Goal: Information Seeking & Learning: Find specific fact

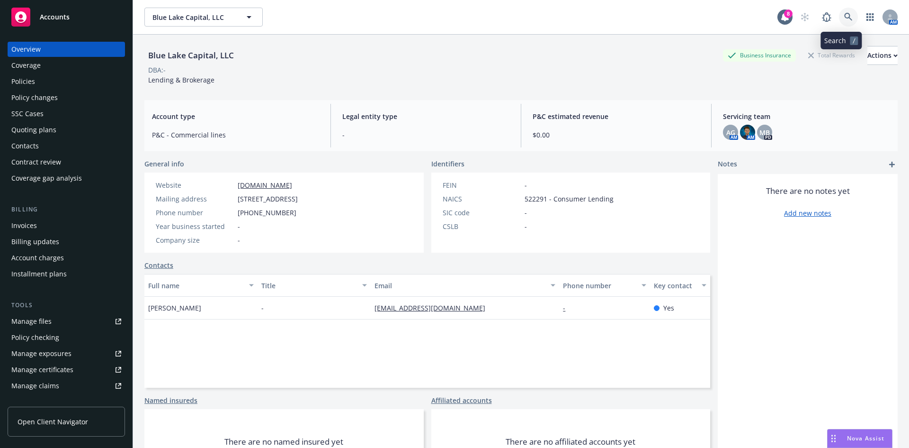
click at [845, 10] on link at bounding box center [848, 17] width 19 height 19
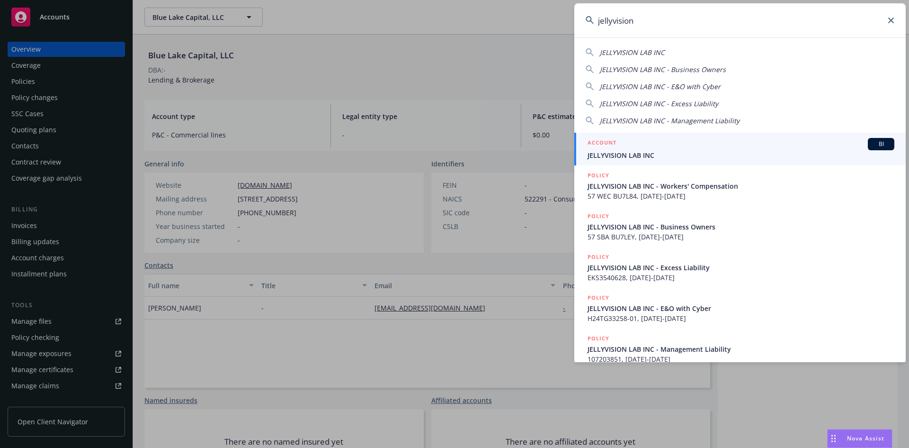
type input "jellyvision"
click at [693, 156] on span "JELLYVISION LAB INC" at bounding box center [741, 155] width 307 height 10
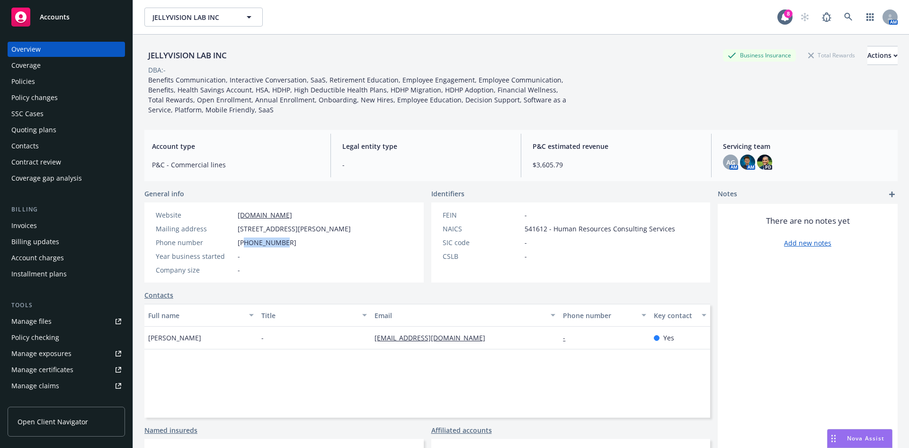
drag, startPoint x: 284, startPoint y: 244, endPoint x: 245, endPoint y: 240, distance: 39.5
click at [245, 240] on div "Phone number +13122660606" at bounding box center [253, 242] width 203 height 10
copy span "3122660606"
click at [833, 437] on icon "Drag to move" at bounding box center [834, 438] width 4 height 8
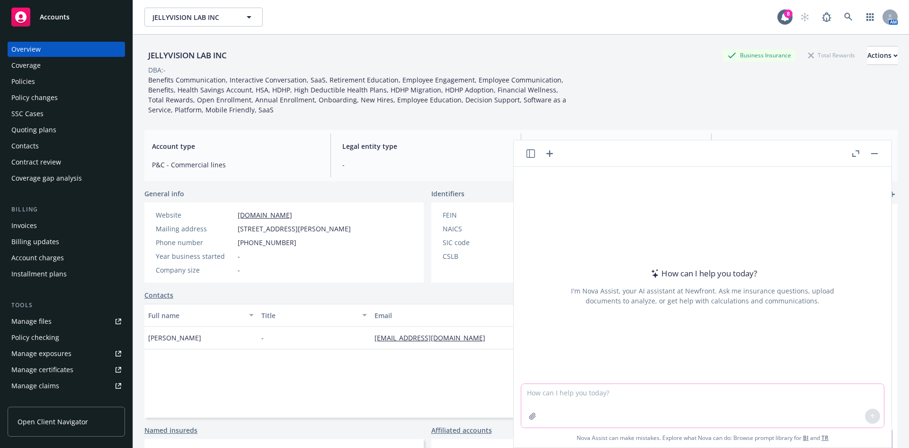
click at [601, 396] on textarea at bounding box center [702, 406] width 363 height 44
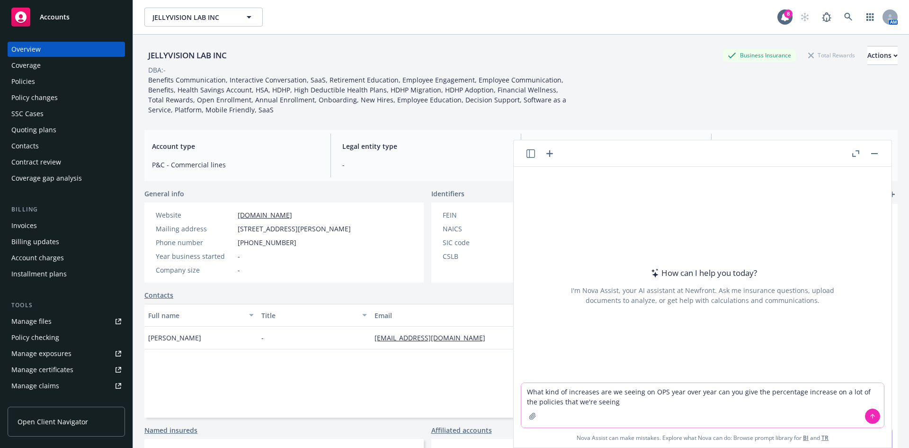
type textarea "What kind of increases are we seeing on OPS year over year can you give the per…"
click at [865, 414] on button at bounding box center [872, 415] width 15 height 15
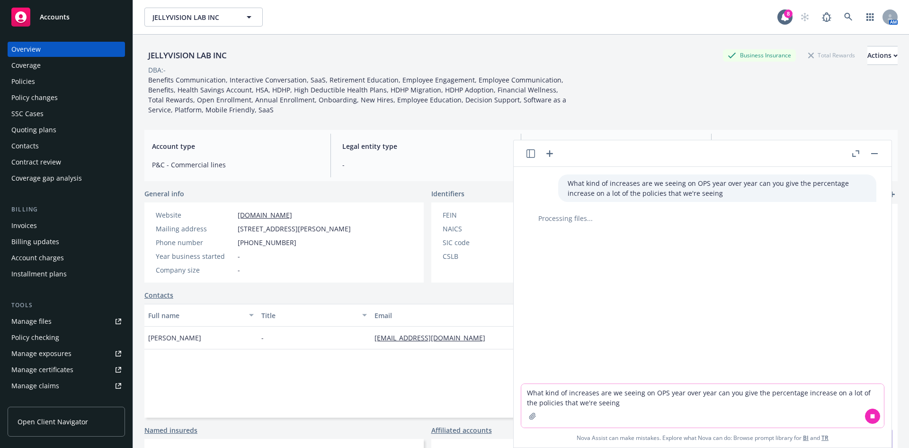
click at [723, 400] on textarea "What kind of increases are we seeing on OPS year over year can you give the per…" at bounding box center [702, 406] width 363 height 44
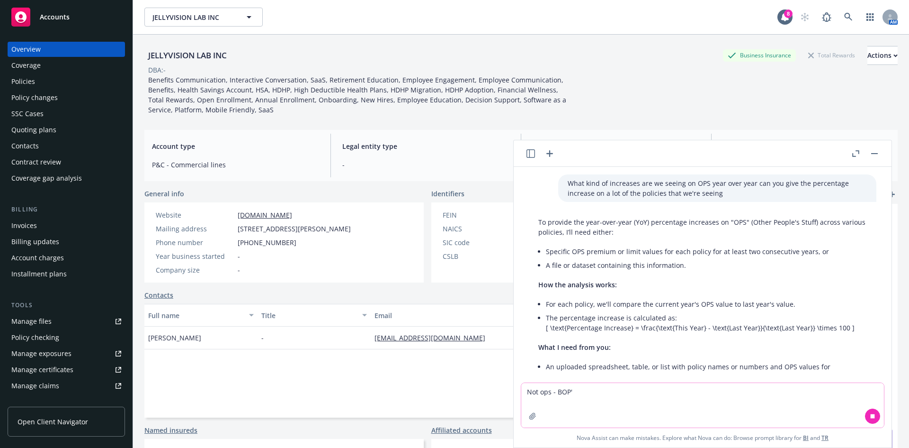
type textarea "Not ops - BOP's"
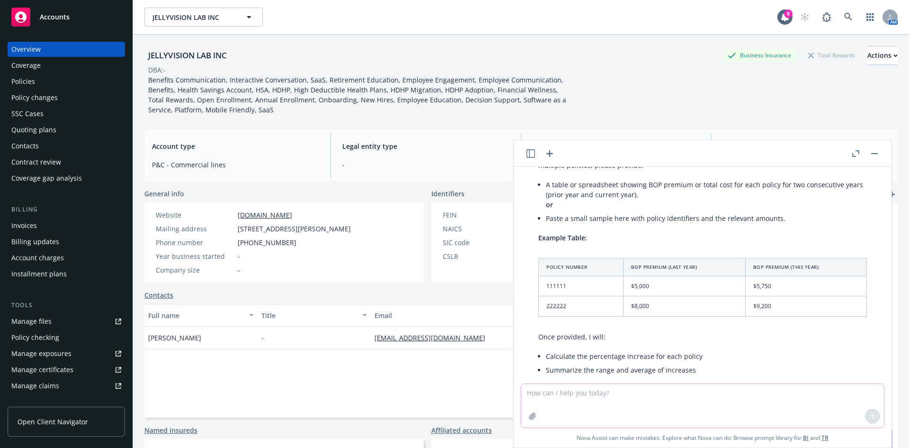
scroll to position [395, 0]
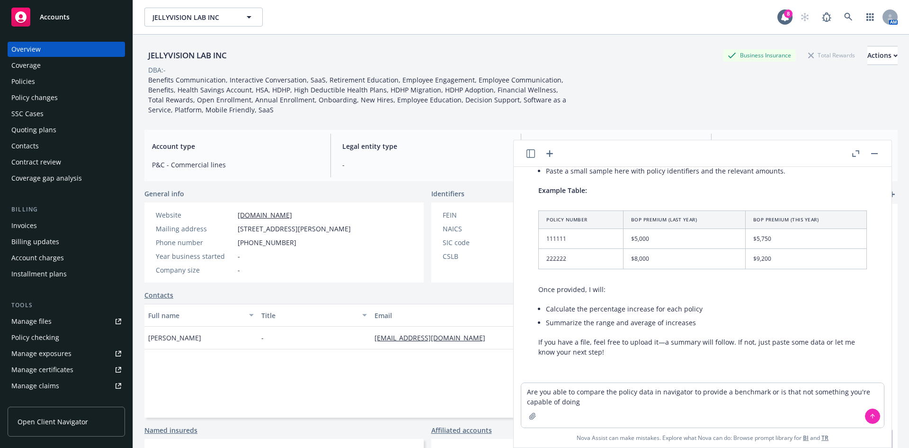
click at [865, 415] on button at bounding box center [872, 415] width 15 height 15
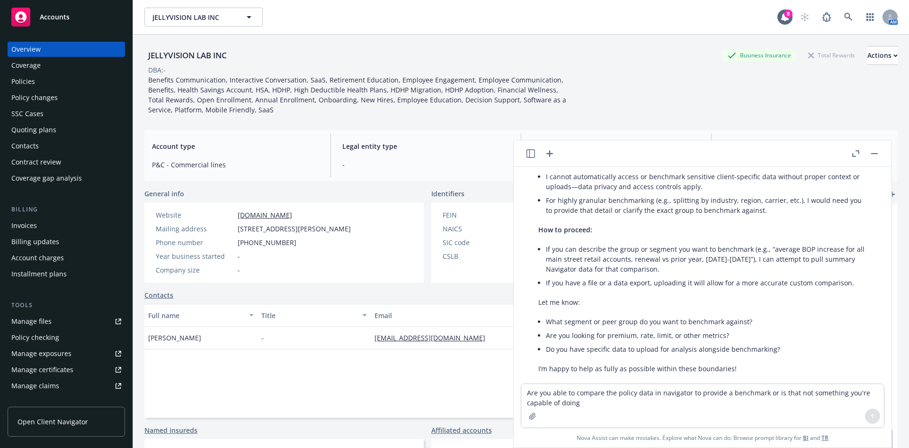
scroll to position [831, 0]
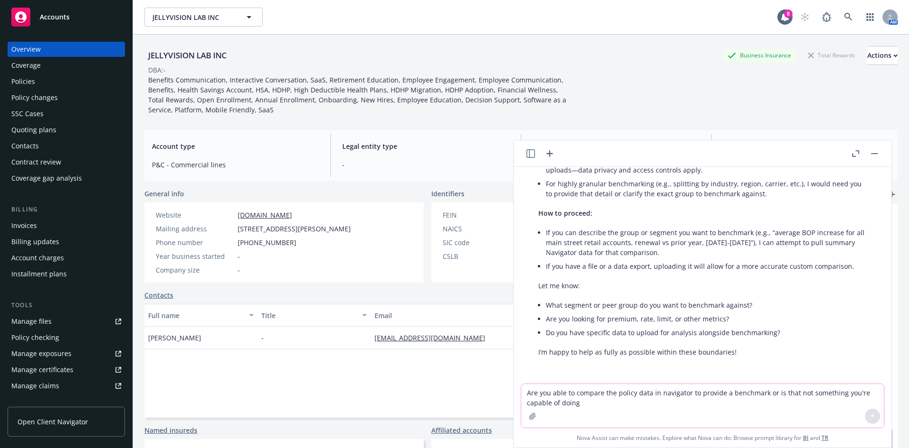
click at [544, 392] on textarea "Are you able to compare the policy data in navigator to provide a benchmark or …" at bounding box center [702, 406] width 363 height 44
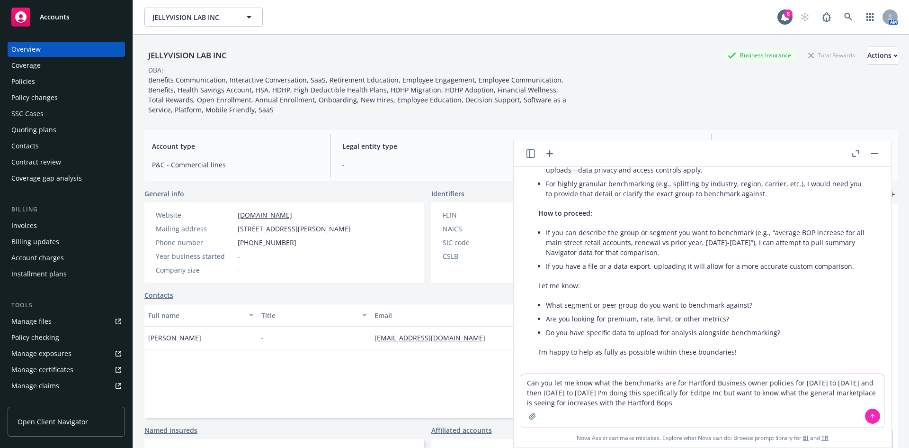
type textarea "Can you let me know what the benchmarks are for Hartford Business owner policie…"
click at [862, 413] on div at bounding box center [873, 415] width 23 height 23
click at [875, 418] on button at bounding box center [872, 415] width 15 height 15
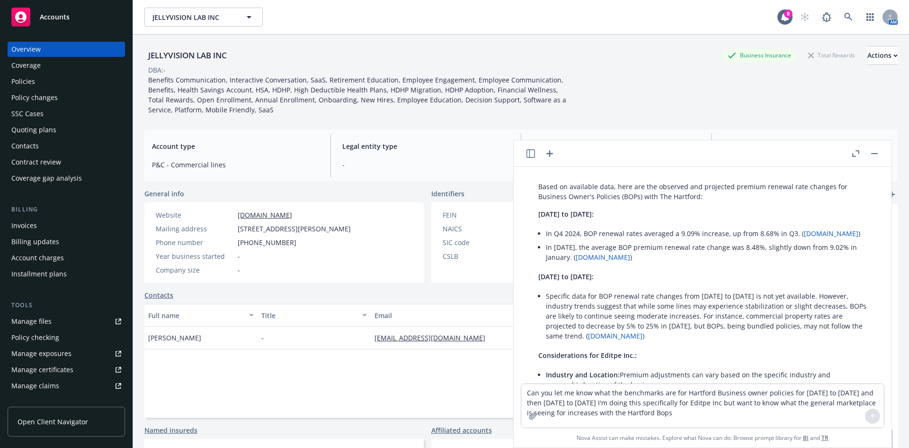
scroll to position [1031, 0]
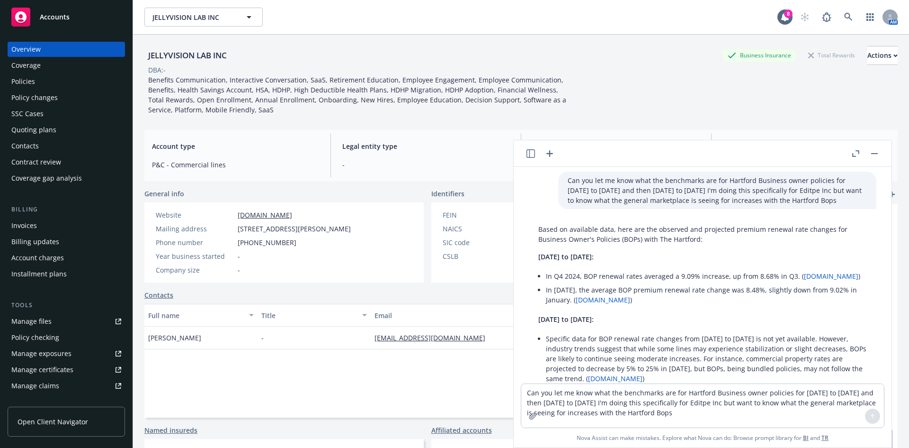
click at [629, 302] on link "captive.com" at bounding box center [603, 299] width 54 height 9
click at [568, 399] on textarea "Can you let me know what the benchmarks are for Hartford Business owner policie…" at bounding box center [702, 406] width 363 height 44
click at [853, 151] on icon "button" at bounding box center [856, 153] width 7 height 7
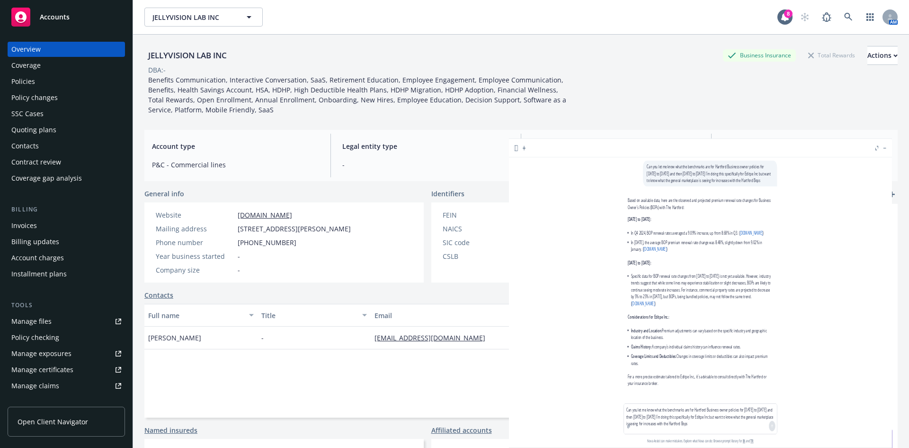
scroll to position [1014, 0]
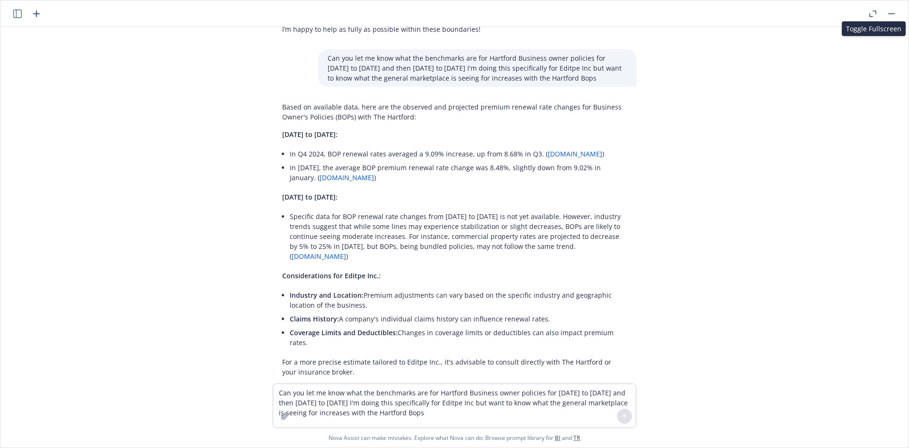
click at [870, 12] on icon "button" at bounding box center [873, 13] width 7 height 7
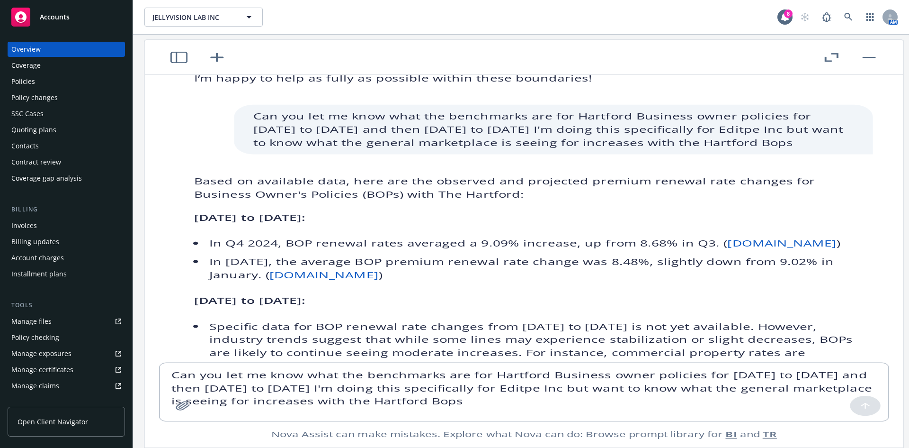
scroll to position [1031, 0]
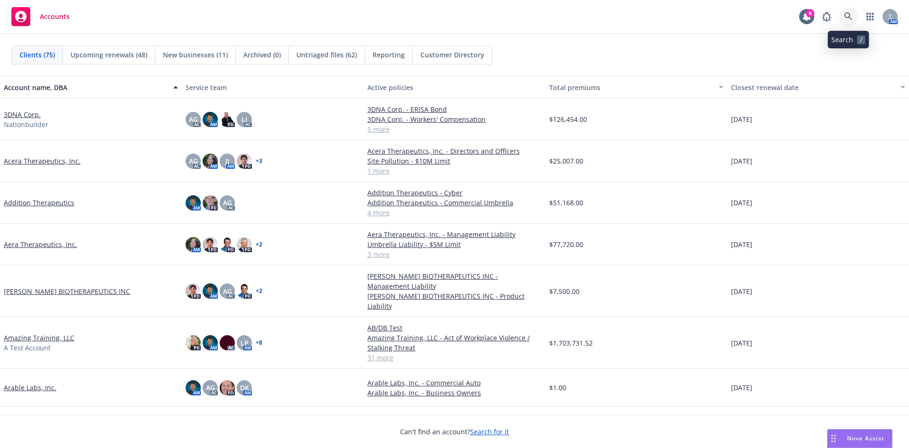
click at [854, 16] on link at bounding box center [848, 16] width 19 height 19
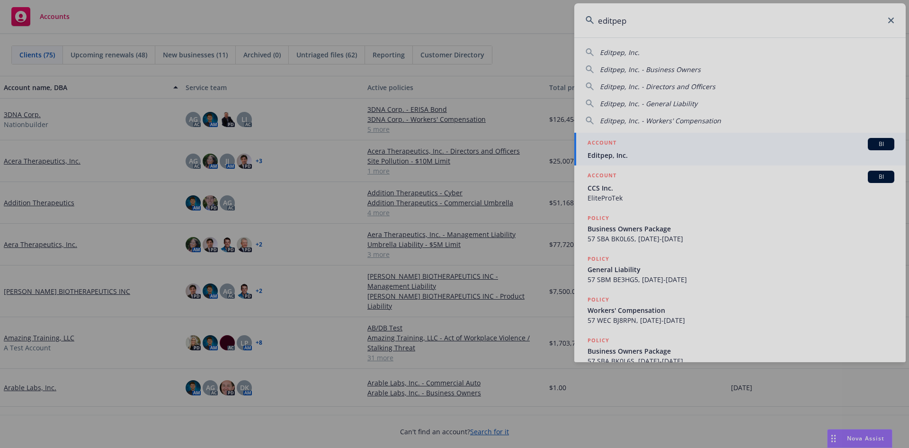
type input "editpep"
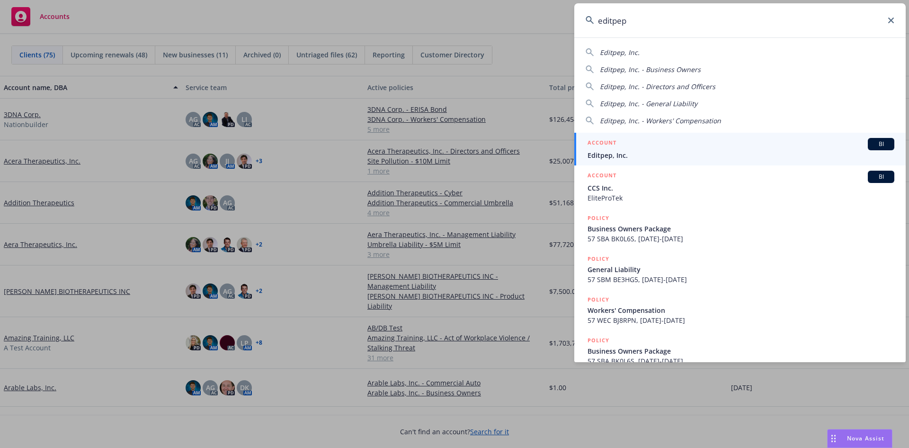
click at [636, 150] on div "ACCOUNT BI" at bounding box center [741, 144] width 307 height 12
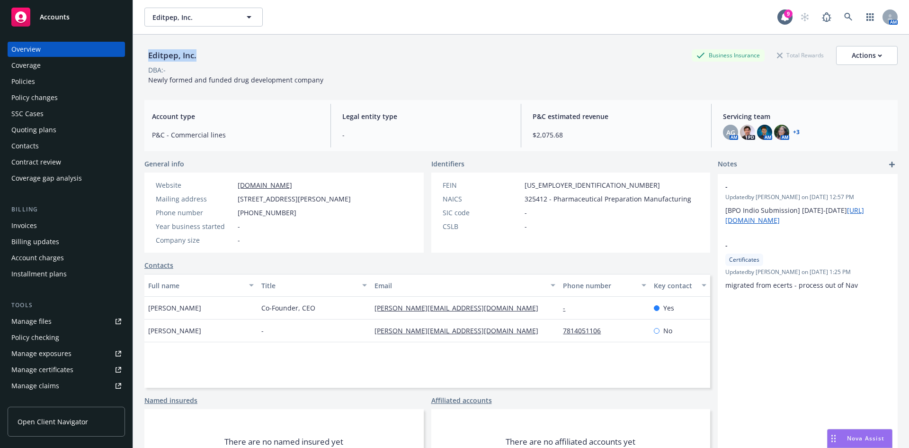
drag, startPoint x: 199, startPoint y: 58, endPoint x: 139, endPoint y: 52, distance: 61.0
click at [139, 52] on div "Editpep, Inc. Business Insurance Total Rewards Actions DBA: - Newly formed and …" at bounding box center [521, 259] width 776 height 448
copy div "Editpep, Inc."
click at [71, 86] on div "Policies" at bounding box center [66, 81] width 110 height 15
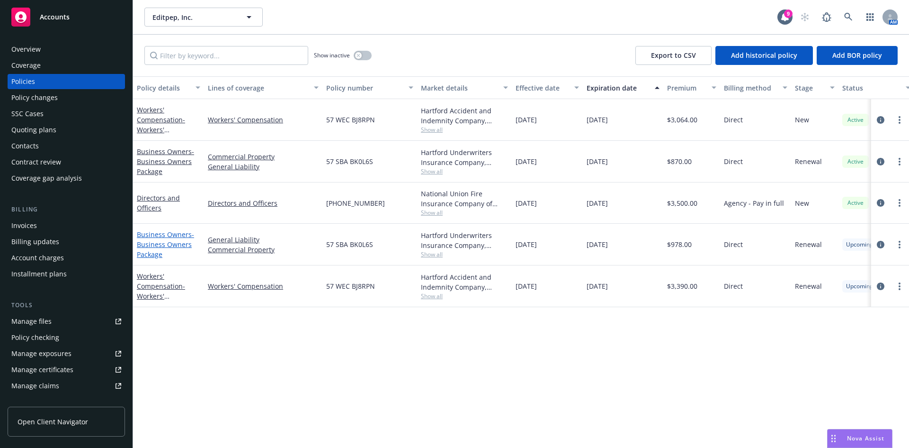
click at [165, 234] on link "Business Owners - Business Owners Package" at bounding box center [165, 244] width 57 height 29
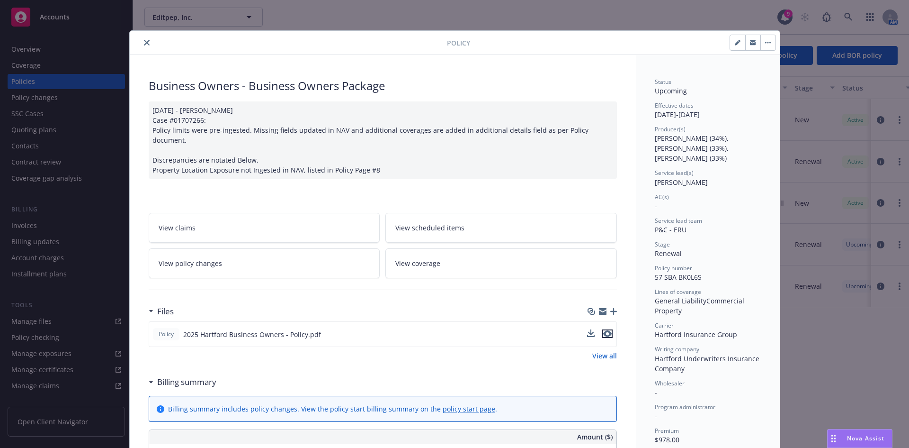
click at [604, 330] on icon "preview file" at bounding box center [607, 333] width 9 height 7
click at [141, 44] on button "close" at bounding box center [146, 42] width 11 height 11
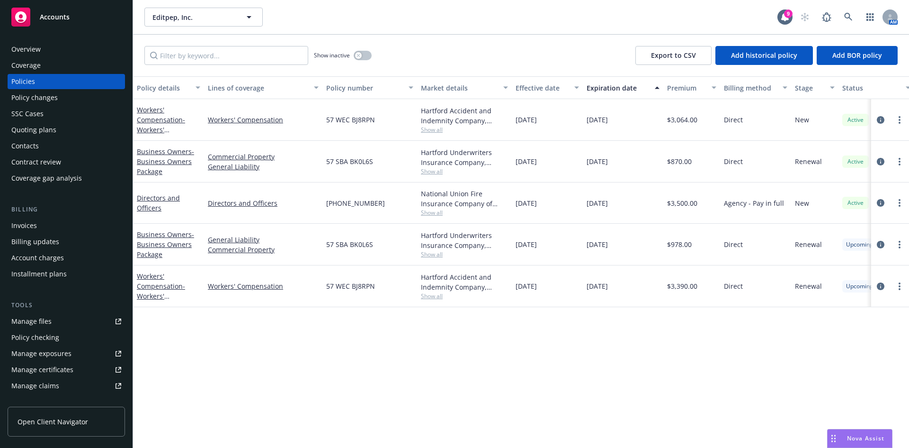
click at [94, 17] on div "Accounts" at bounding box center [66, 17] width 110 height 19
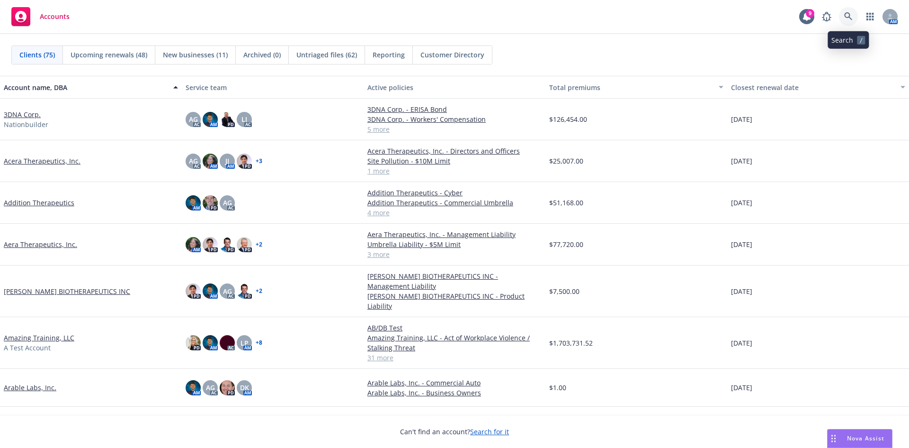
click at [854, 12] on link at bounding box center [848, 16] width 19 height 19
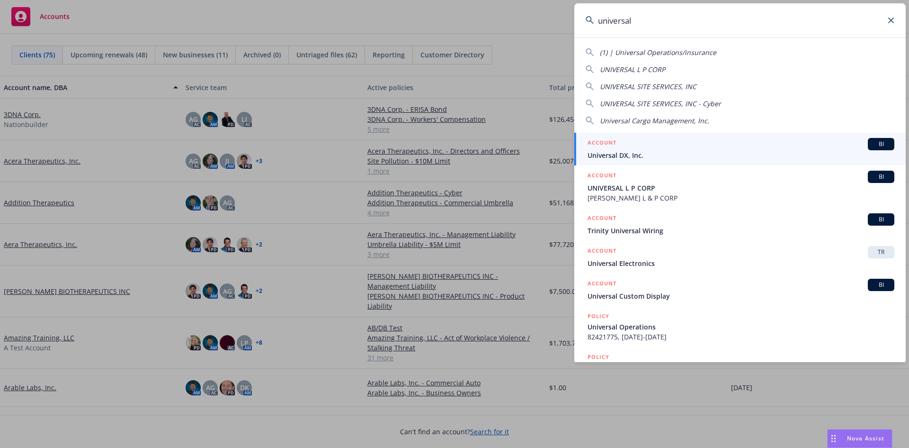
type input "universal"
click at [640, 145] on div "ACCOUNT BI" at bounding box center [741, 144] width 307 height 12
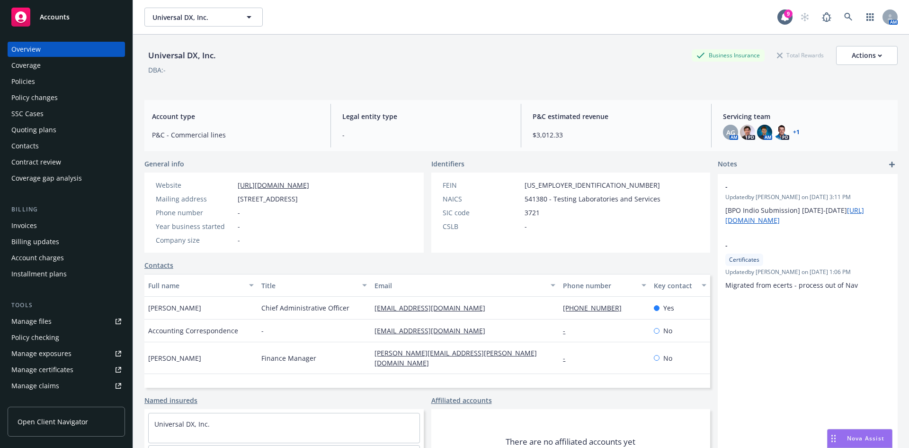
click at [86, 83] on div "Policies" at bounding box center [66, 81] width 110 height 15
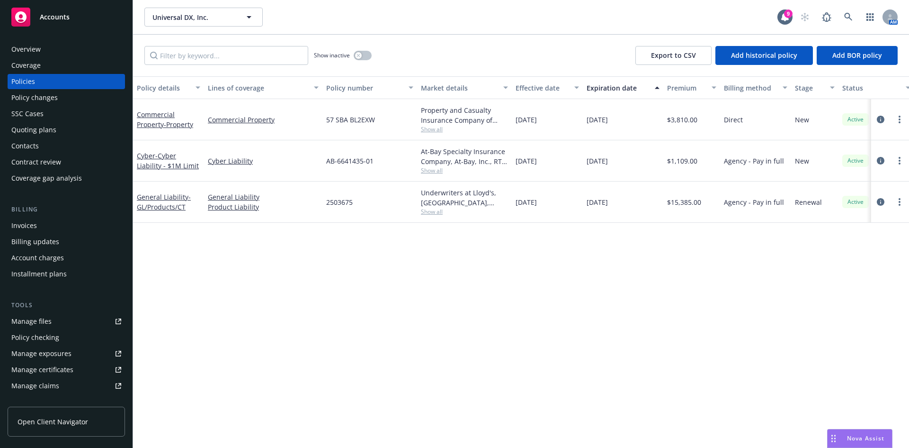
click at [61, 55] on div "Overview" at bounding box center [66, 49] width 110 height 15
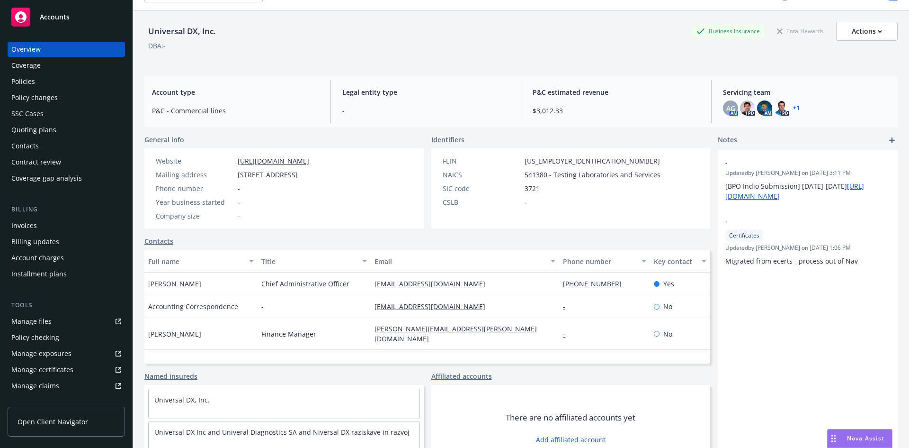
scroll to position [48, 0]
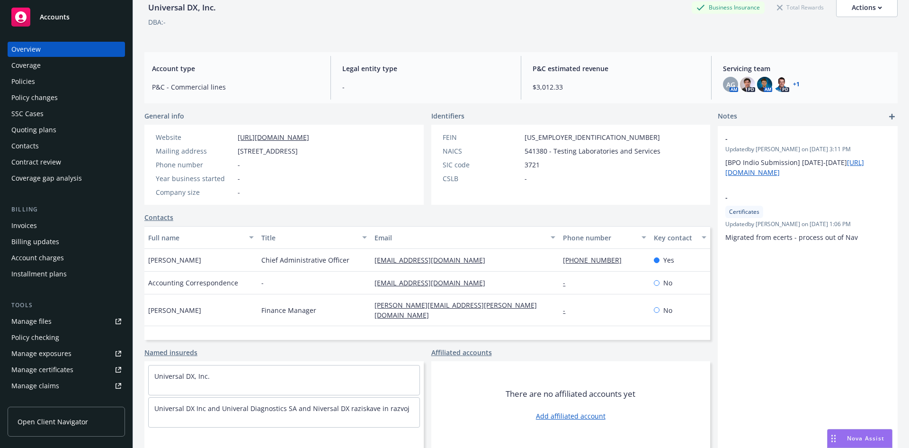
click at [99, 83] on div "Policies" at bounding box center [66, 81] width 110 height 15
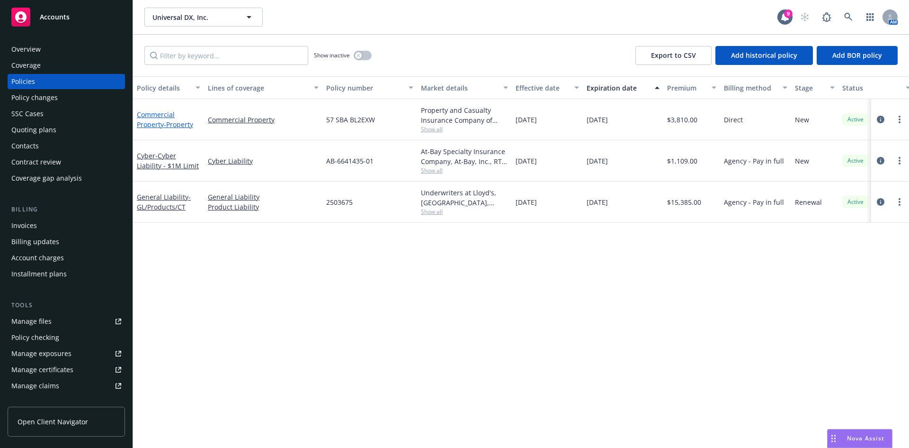
click at [165, 126] on span "- Property" at bounding box center [178, 124] width 29 height 9
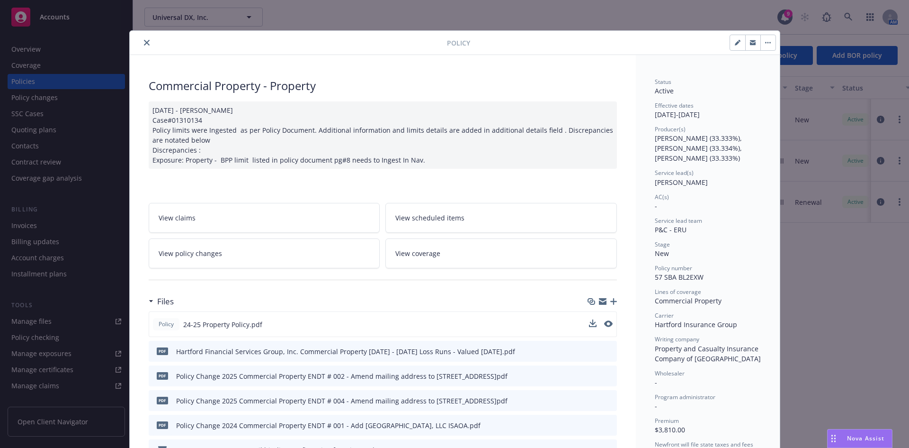
click at [605, 319] on button at bounding box center [608, 324] width 9 height 10
click at [604, 320] on icon "preview file" at bounding box center [607, 323] width 9 height 7
click at [144, 44] on icon "close" at bounding box center [147, 43] width 6 height 6
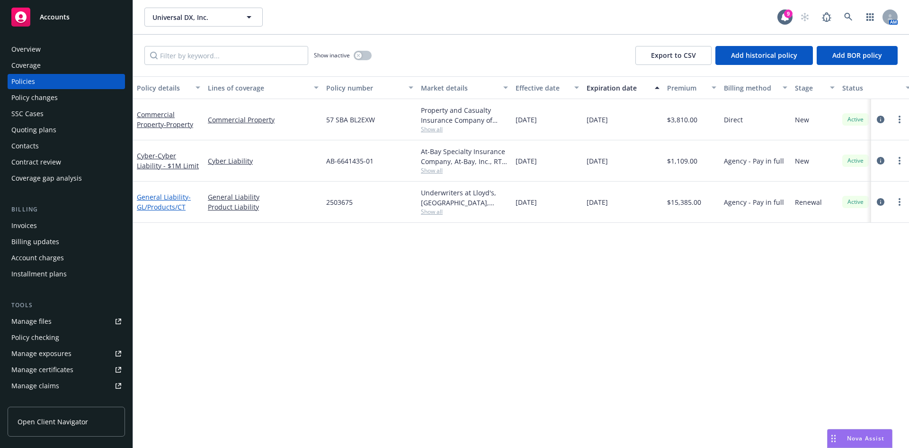
click at [185, 196] on link "General Liability - GL/Products/CT" at bounding box center [164, 201] width 54 height 19
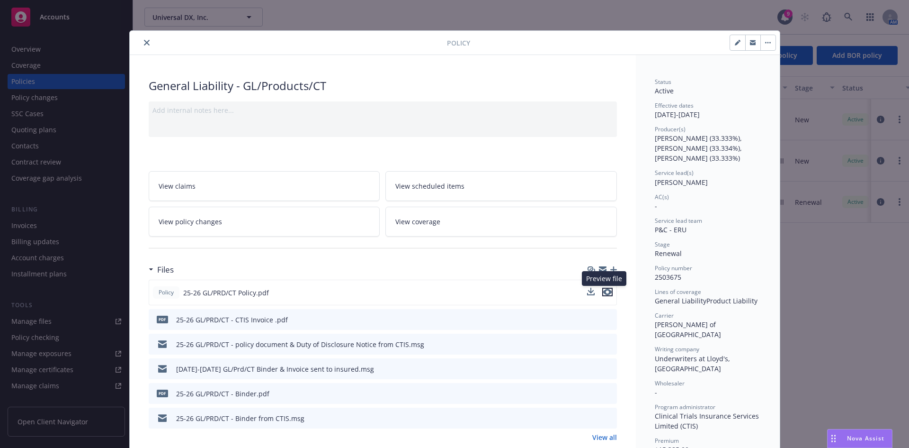
click at [605, 289] on icon "preview file" at bounding box center [607, 291] width 9 height 7
click at [141, 40] on button "close" at bounding box center [146, 42] width 11 height 11
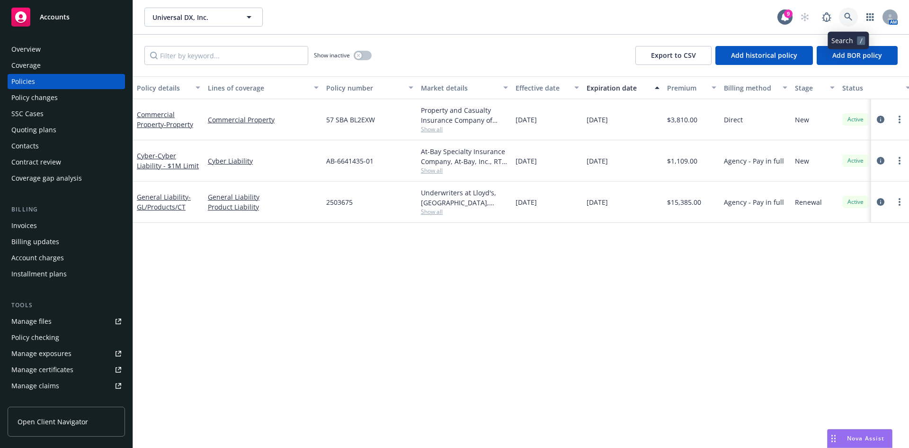
click at [854, 15] on link at bounding box center [848, 17] width 19 height 19
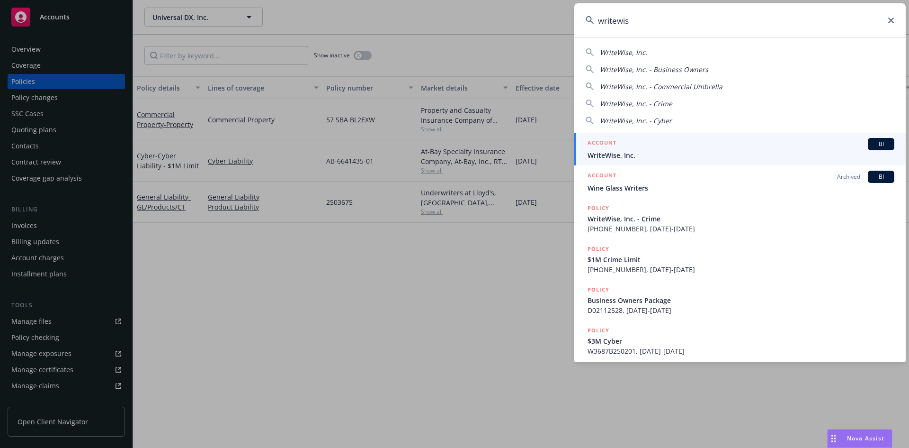
type input "writewis"
click at [704, 153] on span "WriteWise, Inc." at bounding box center [741, 155] width 307 height 10
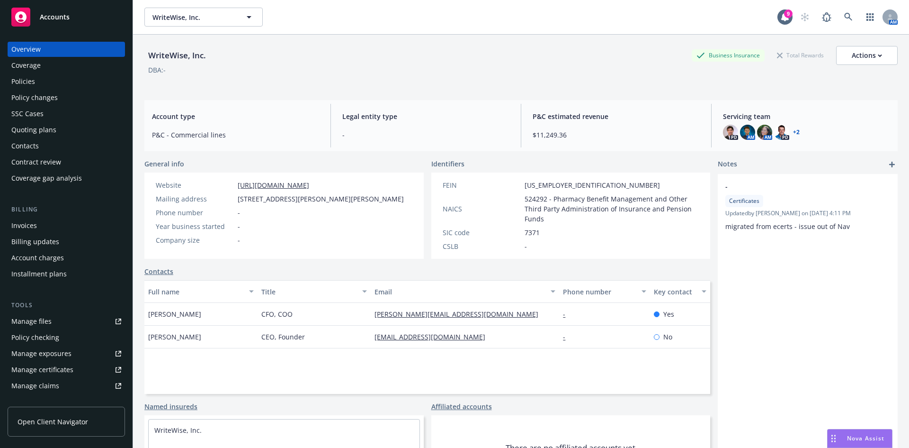
click at [101, 79] on div "Policies" at bounding box center [66, 81] width 110 height 15
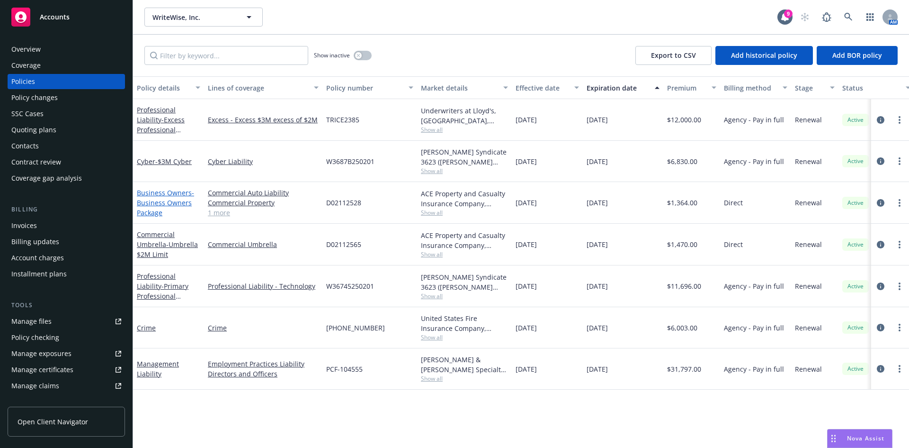
click at [175, 200] on span "- Business Owners Package" at bounding box center [165, 202] width 57 height 29
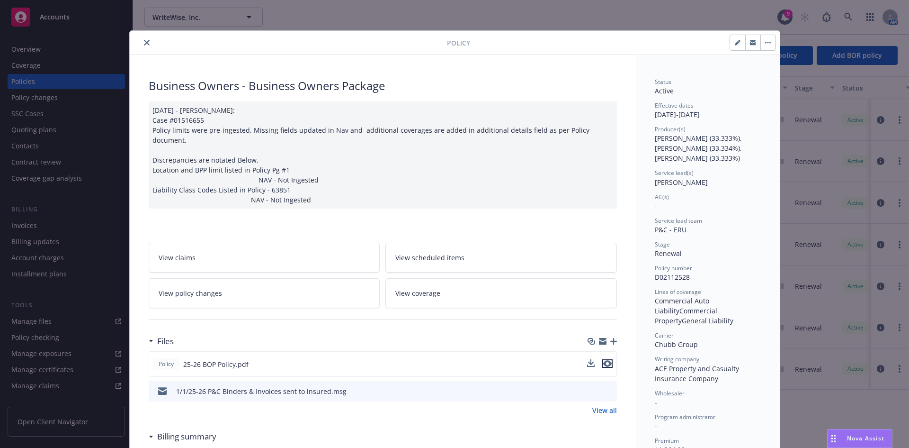
click at [603, 360] on icon "preview file" at bounding box center [607, 363] width 9 height 7
click at [144, 43] on icon "close" at bounding box center [147, 43] width 6 height 6
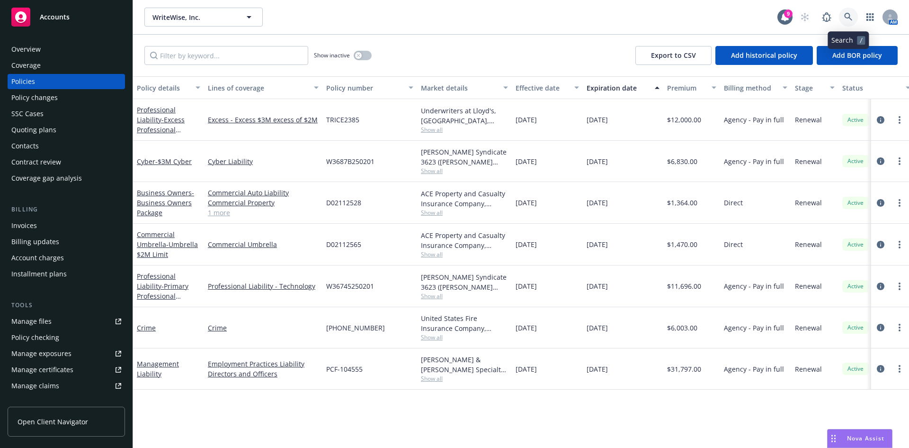
click at [850, 10] on link at bounding box center [848, 17] width 19 height 19
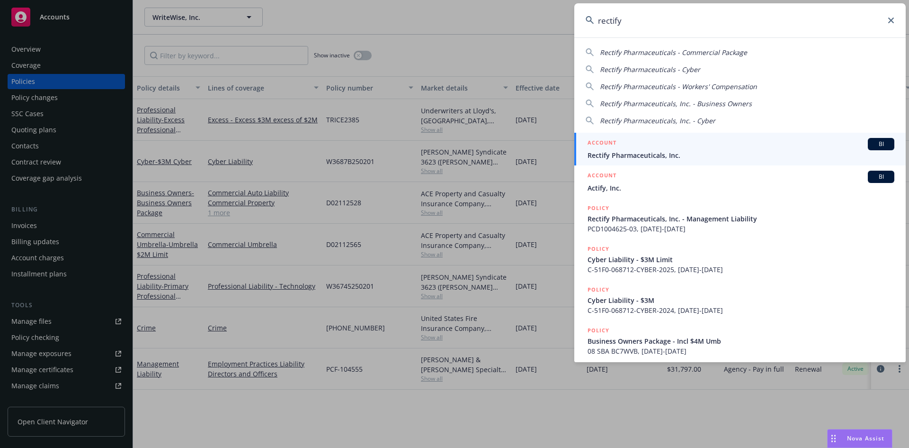
type input "rectify"
click at [690, 150] on div "ACCOUNT BI" at bounding box center [741, 144] width 307 height 12
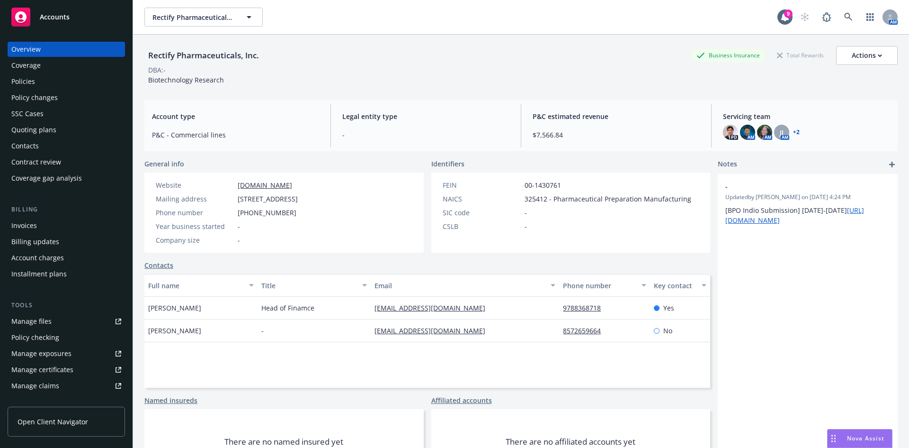
click at [73, 81] on div "Policies" at bounding box center [66, 81] width 110 height 15
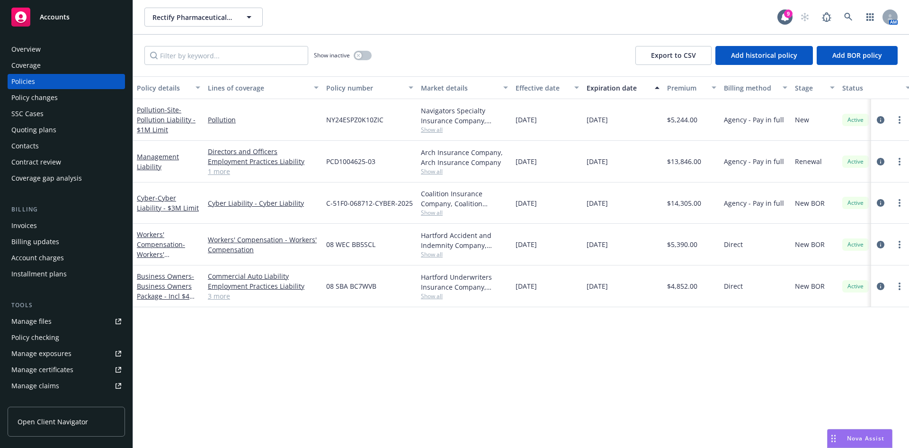
click at [171, 124] on div "Pollution - Site-Pollution Liability - $1M Limit" at bounding box center [168, 120] width 63 height 30
click at [168, 123] on span "- Site-Pollution Liability - $1M Limit" at bounding box center [166, 119] width 59 height 29
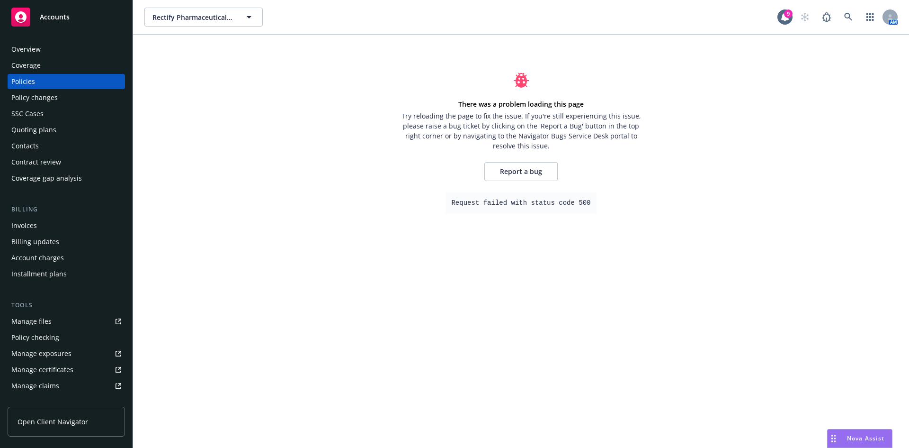
click at [102, 80] on div "Policies" at bounding box center [66, 81] width 110 height 15
click at [98, 78] on div "Policies" at bounding box center [66, 81] width 110 height 15
click at [74, 45] on div "Overview" at bounding box center [66, 49] width 110 height 15
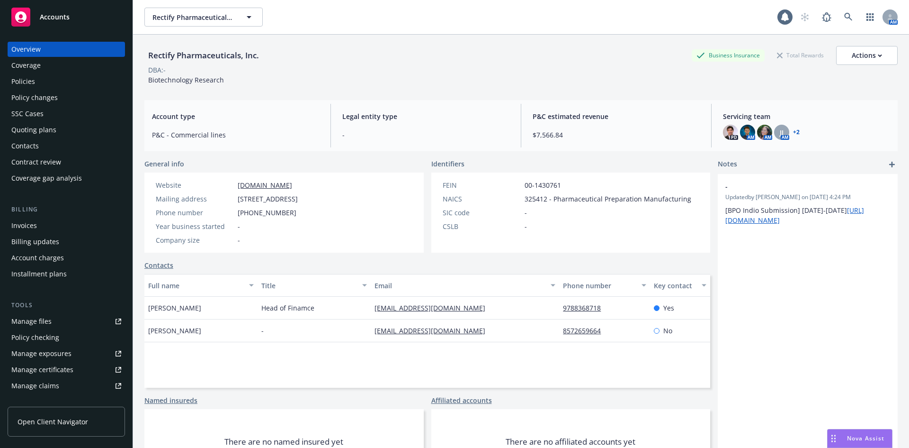
click at [88, 82] on div "Policies" at bounding box center [66, 81] width 110 height 15
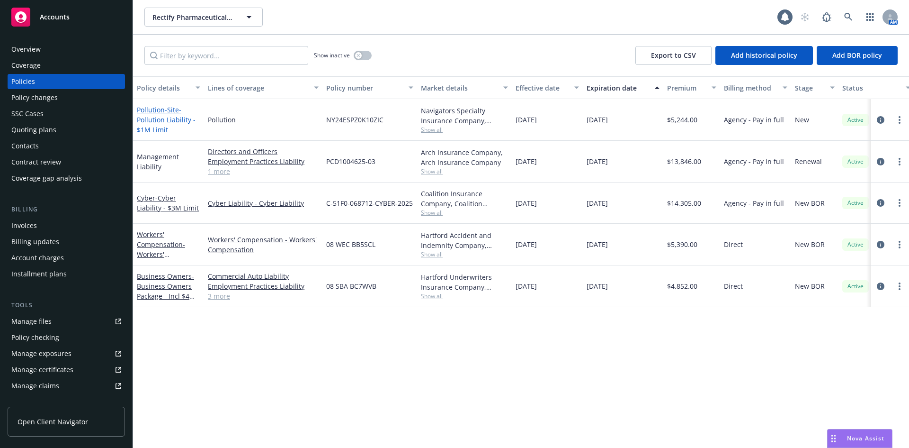
click at [168, 110] on span "- Site-Pollution Liability - $1M Limit" at bounding box center [166, 119] width 59 height 29
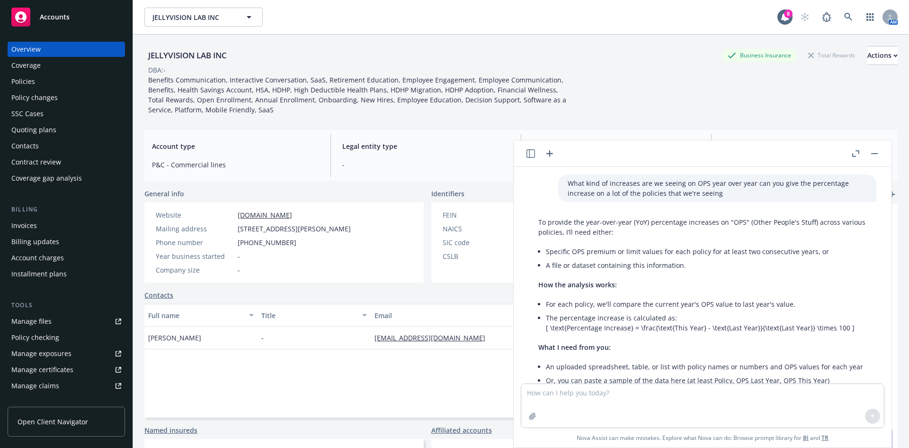
scroll to position [1031, 0]
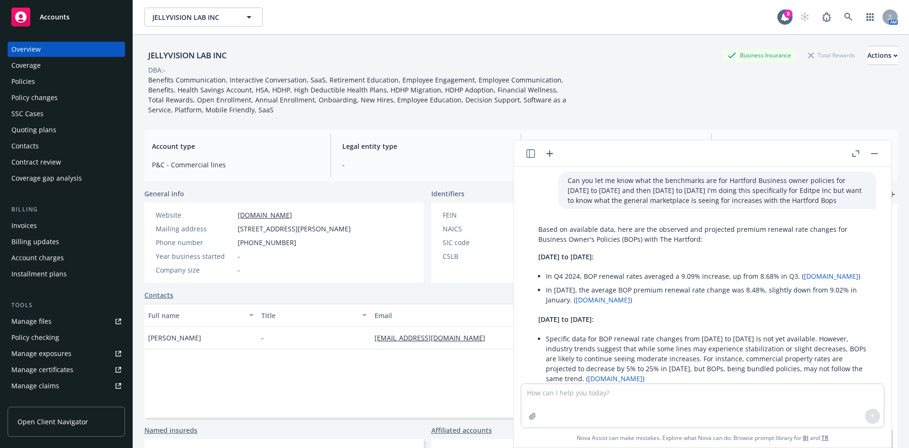
click at [853, 151] on icon "button" at bounding box center [856, 153] width 7 height 7
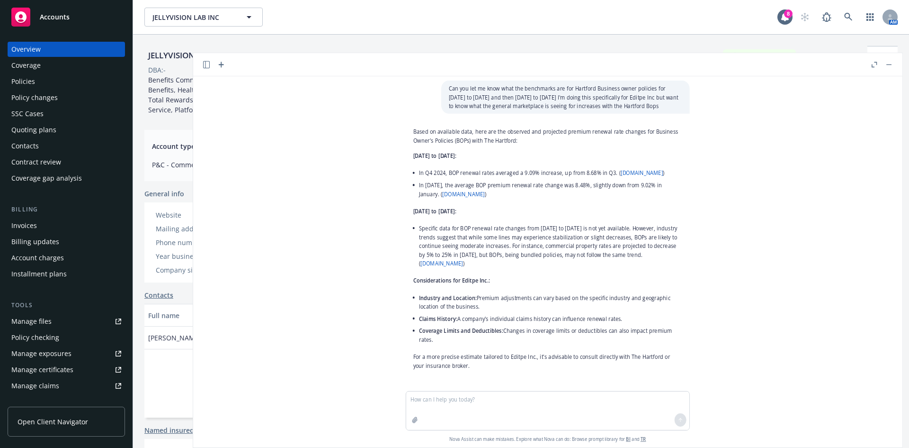
scroll to position [1014, 0]
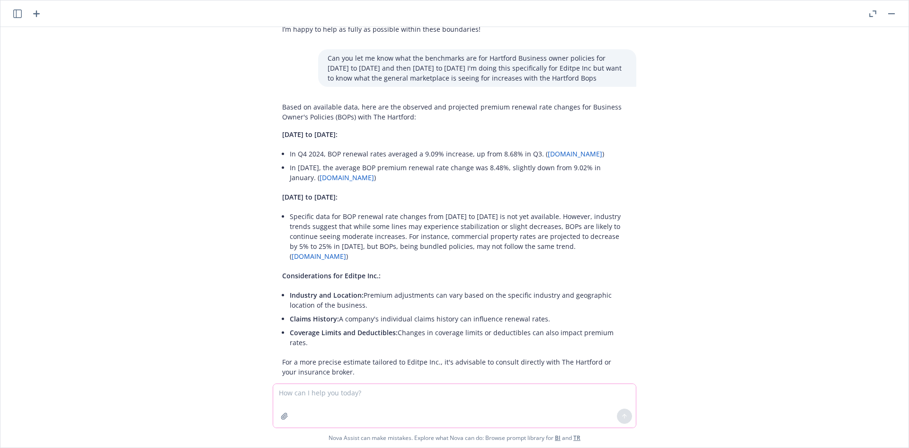
drag, startPoint x: 515, startPoint y: 402, endPoint x: 509, endPoint y: 395, distance: 9.4
click at [513, 400] on textarea at bounding box center [454, 406] width 363 height 44
paste textarea "What’s the definition of a foreign employee to include the proper info in the “…"
type textarea "What’s the definition of a foreign employee to include the proper info in the “…"
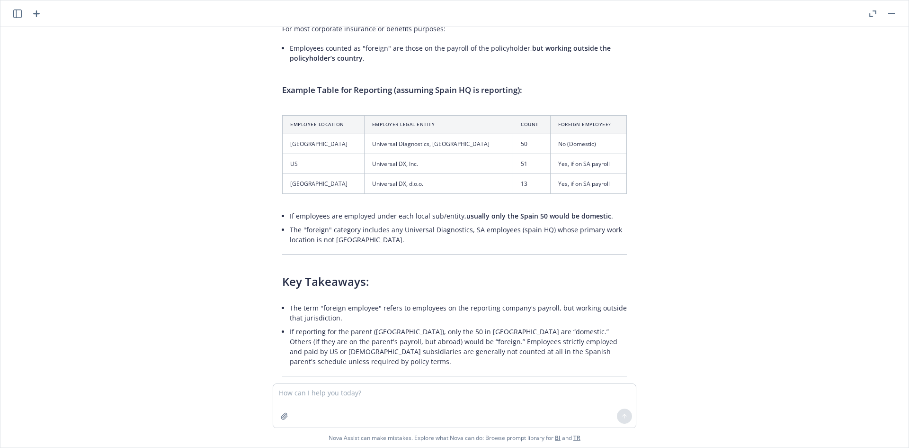
scroll to position [1887, 0]
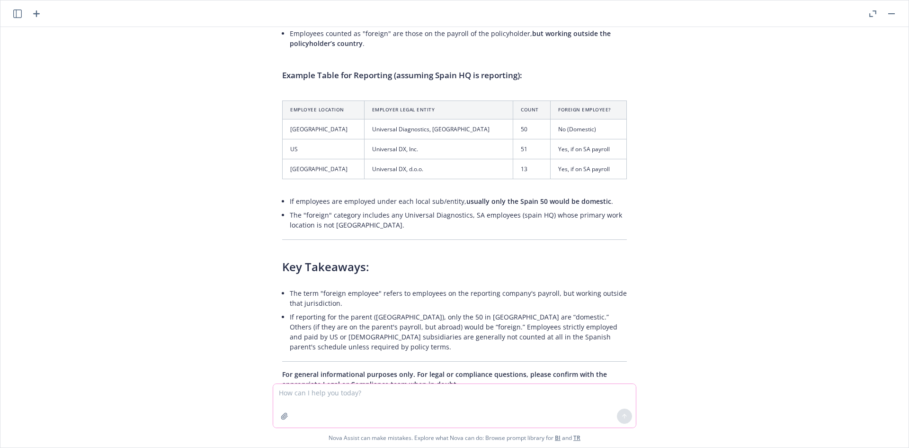
click at [317, 386] on textarea at bounding box center [454, 406] width 363 height 44
click at [372, 398] on textarea at bounding box center [454, 406] width 363 height 44
type textarea "based on what you provided, is this statement correct?"
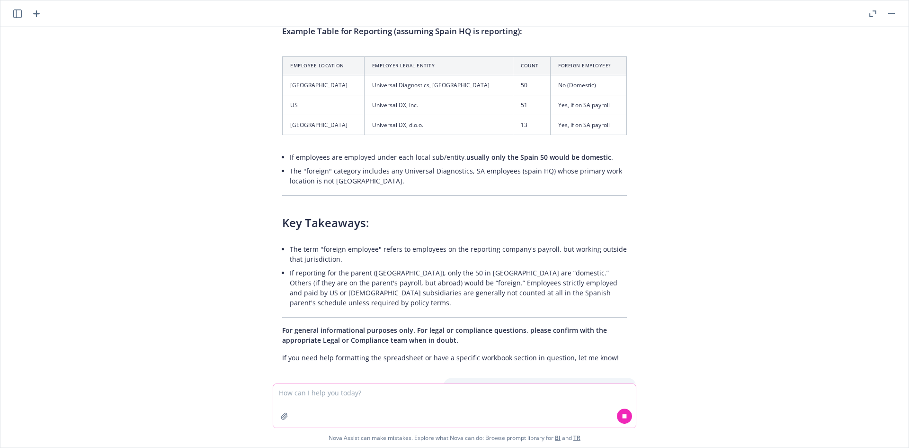
paste textarea "Regarding the question at hand, the term foreign employee boils down to employe…"
type textarea "Regarding the question at hand, the term foreign employee boils down to employe…"
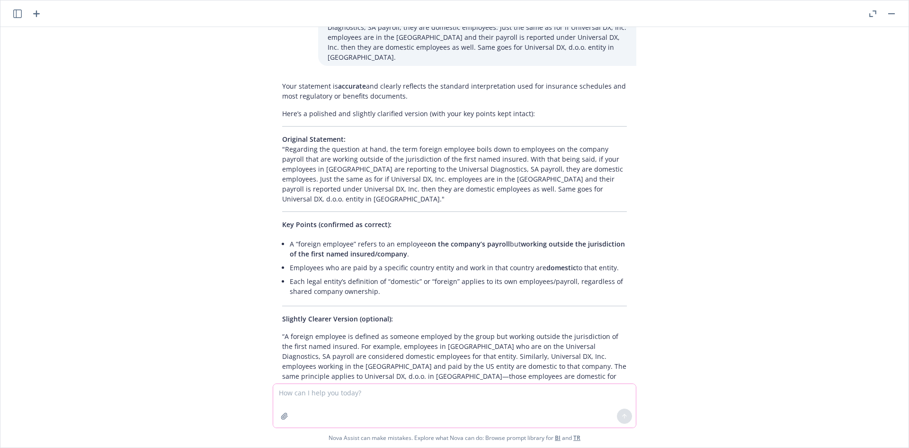
scroll to position [2445, 0]
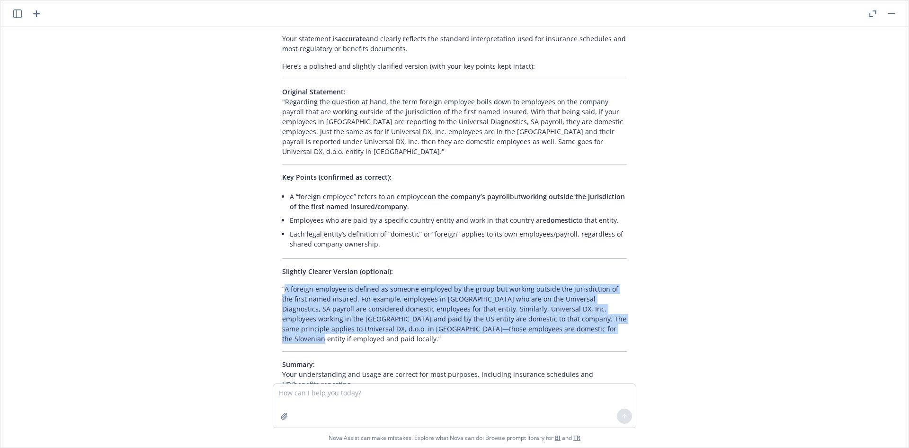
drag, startPoint x: 563, startPoint y: 260, endPoint x: 278, endPoint y: 221, distance: 287.9
click at [282, 284] on p "“A foreign employee is defined as someone employed by the group but working out…" at bounding box center [454, 314] width 345 height 60
copy p "A foreign employee is defined as someone employed by the group but working outs…"
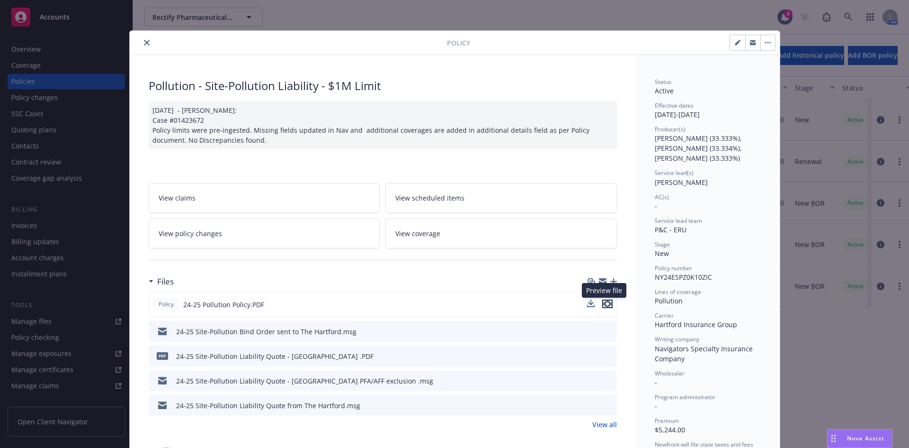
click at [604, 301] on icon "preview file" at bounding box center [607, 303] width 9 height 7
click at [144, 41] on icon "close" at bounding box center [147, 43] width 6 height 6
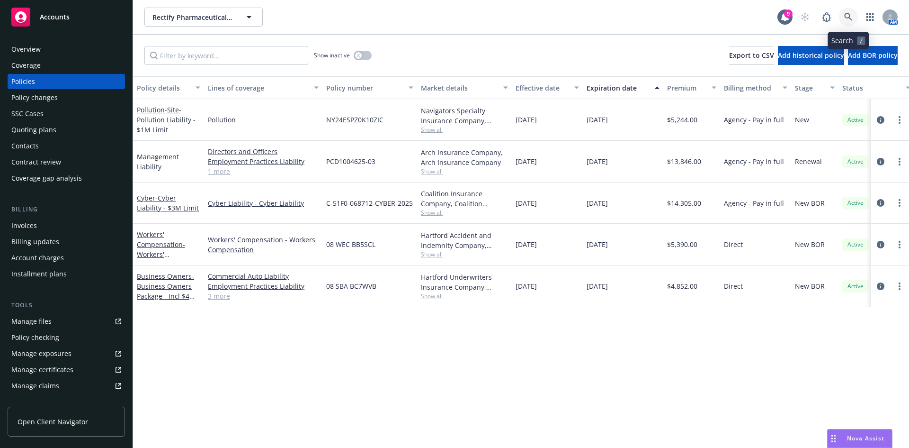
click at [853, 14] on icon at bounding box center [848, 17] width 9 height 9
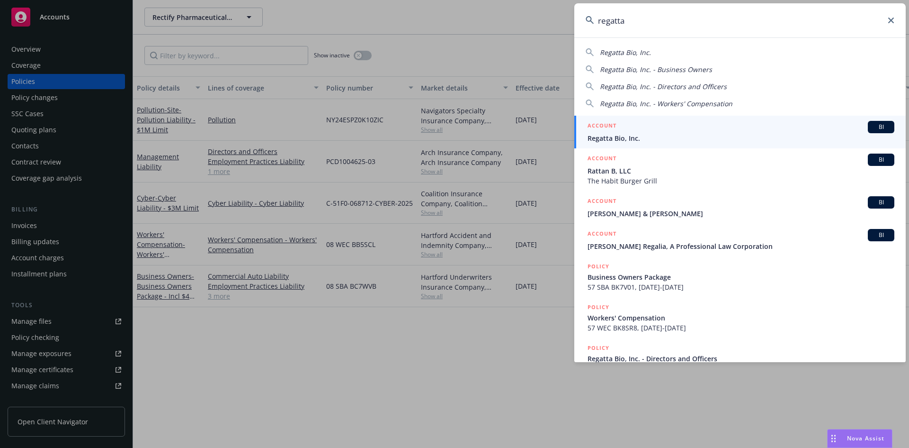
type input "regatta"
click at [624, 143] on link "ACCOUNT BI Regatta Bio, Inc." at bounding box center [741, 132] width 332 height 33
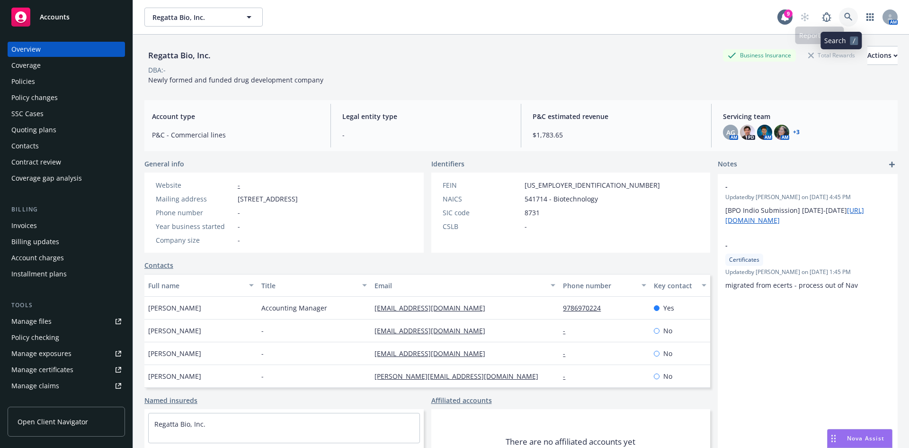
click at [844, 15] on icon at bounding box center [848, 17] width 8 height 8
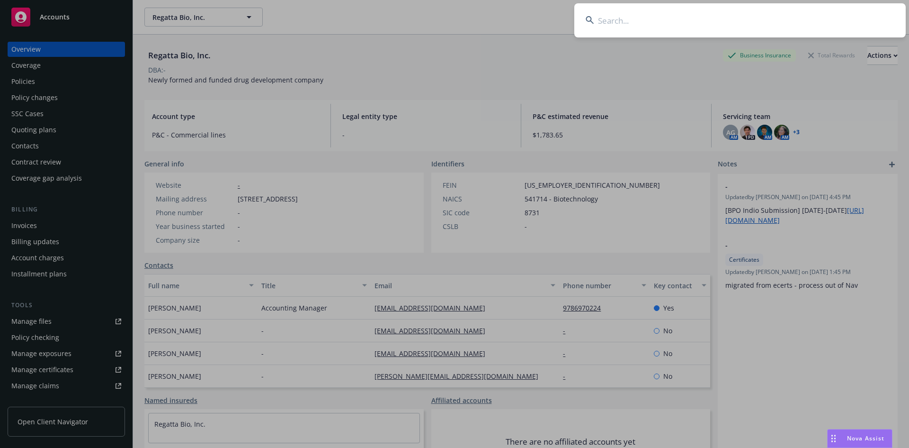
type input "["
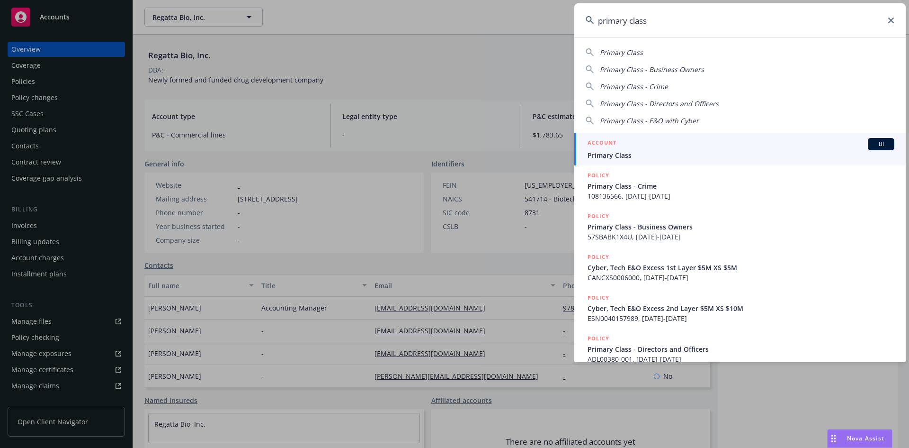
type input "primary class"
click at [710, 153] on span "Primary Class" at bounding box center [741, 155] width 307 height 10
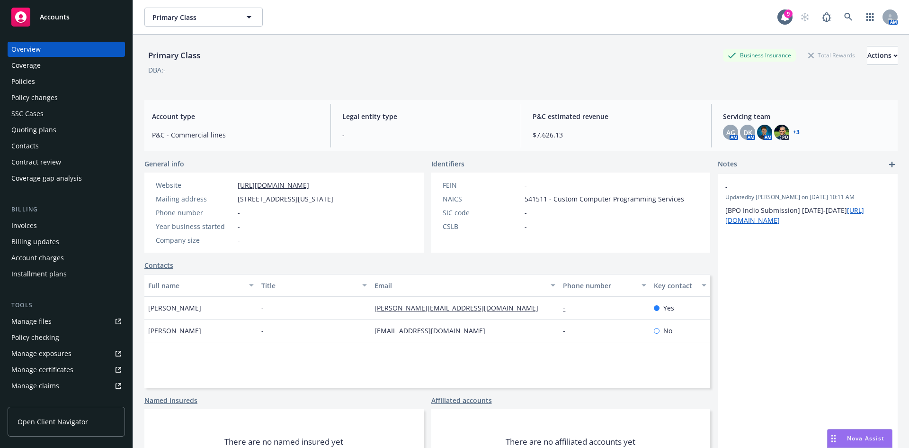
click at [76, 77] on div "Policies" at bounding box center [66, 81] width 110 height 15
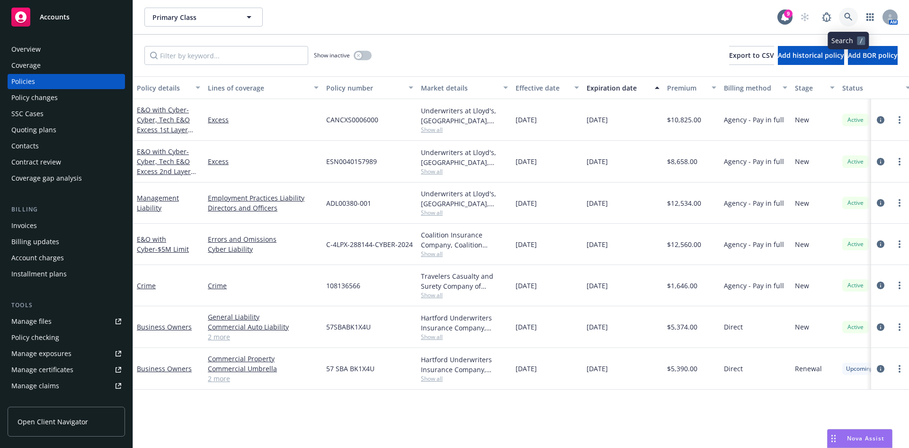
click at [849, 17] on icon at bounding box center [848, 17] width 9 height 9
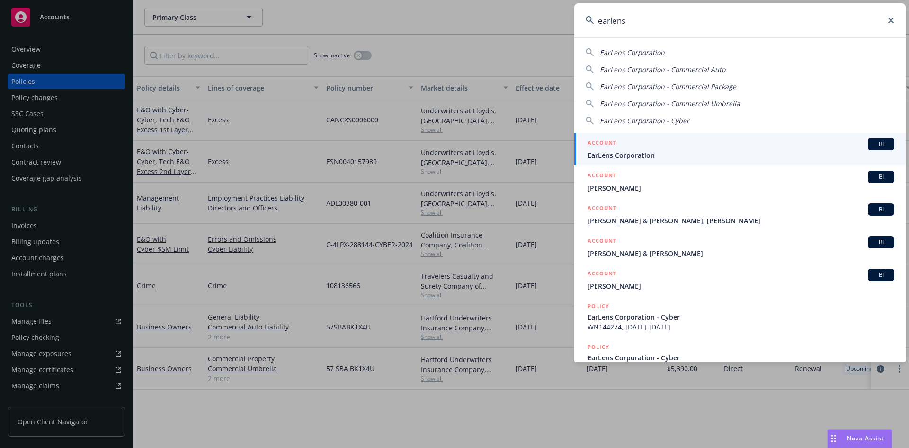
type input "earlens"
click at [647, 147] on div "ACCOUNT BI" at bounding box center [741, 144] width 307 height 12
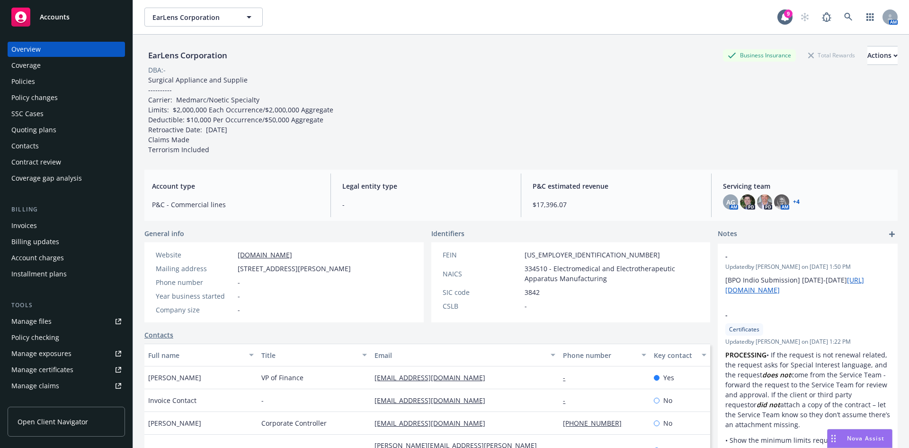
click at [47, 100] on div "Policy changes" at bounding box center [34, 97] width 46 height 15
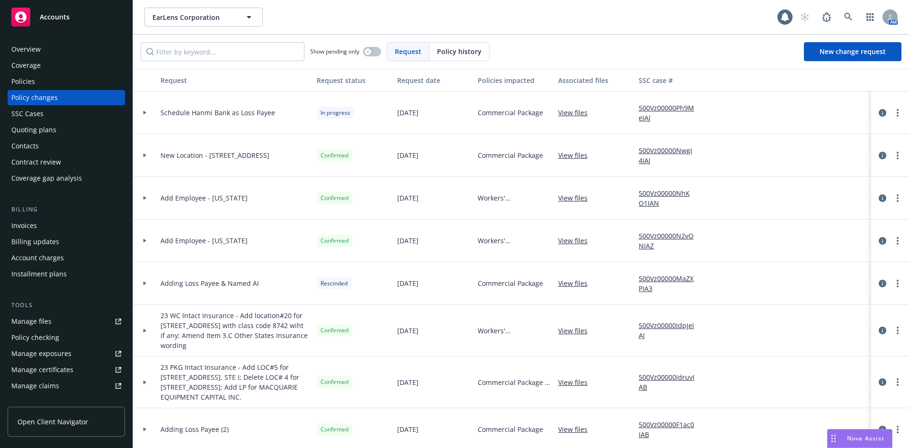
click at [58, 81] on div "Policies" at bounding box center [66, 81] width 110 height 15
